Goal: Navigation & Orientation: Find specific page/section

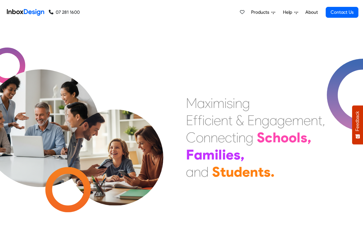
click at [311, 12] on link "About" at bounding box center [311, 12] width 16 height 11
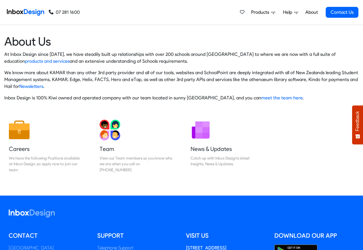
click at [257, 12] on span "Products" at bounding box center [261, 12] width 20 height 7
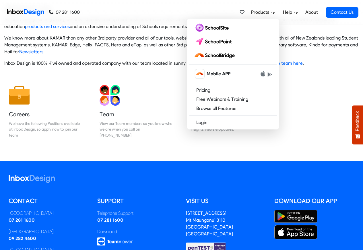
scroll to position [95, 0]
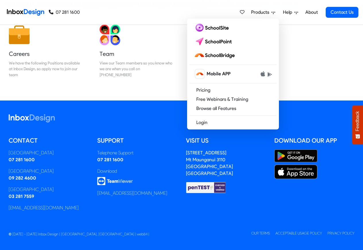
click at [26, 11] on img at bounding box center [25, 12] width 37 height 11
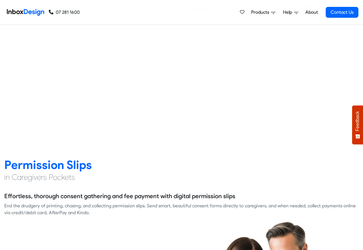
scroll to position [688, 0]
